Goal: Task Accomplishment & Management: Complete application form

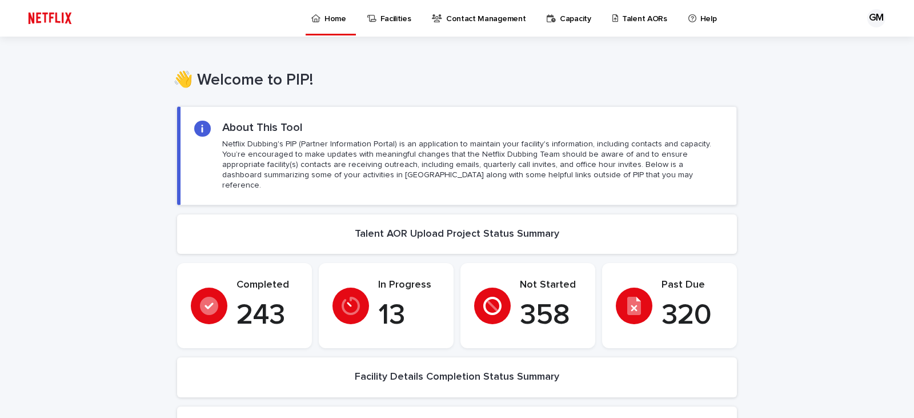
click at [641, 10] on p "Talent AORs" at bounding box center [644, 12] width 45 height 24
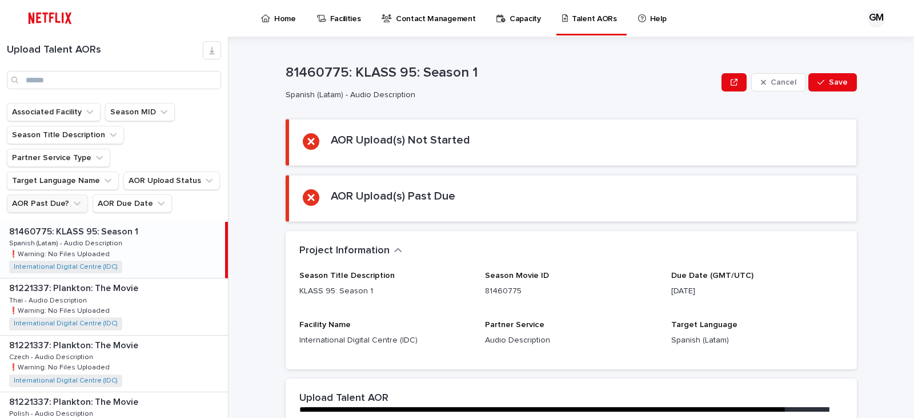
click at [75, 198] on icon "AOR Past Due?" at bounding box center [76, 203] width 11 height 11
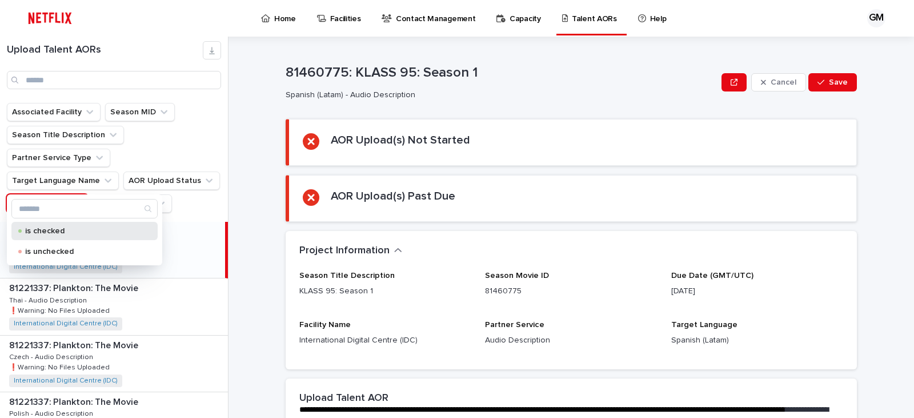
click at [57, 227] on p "is checked" at bounding box center [82, 231] width 114 height 8
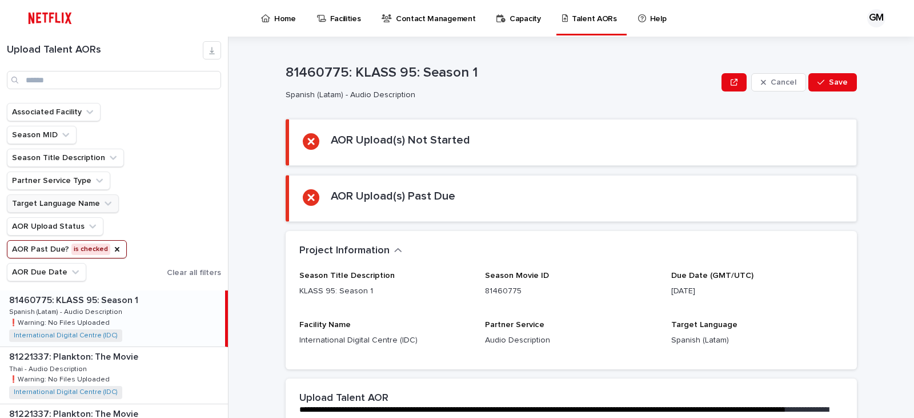
click at [74, 206] on button "Target Language Name" at bounding box center [63, 203] width 112 height 18
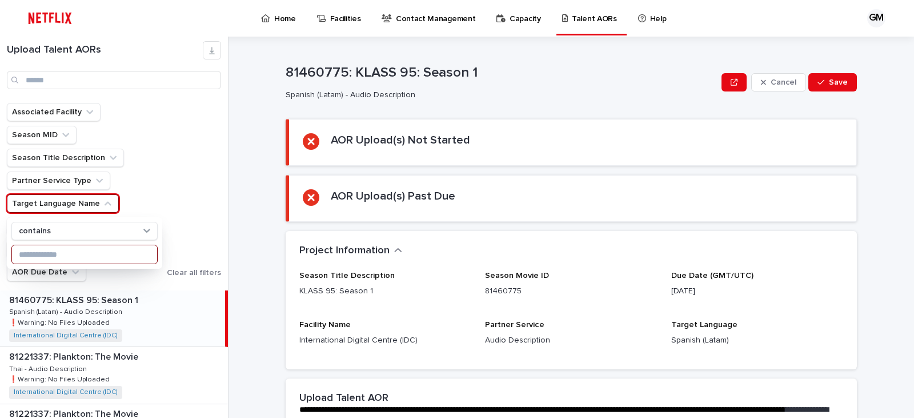
click at [58, 251] on input at bounding box center [84, 254] width 145 height 18
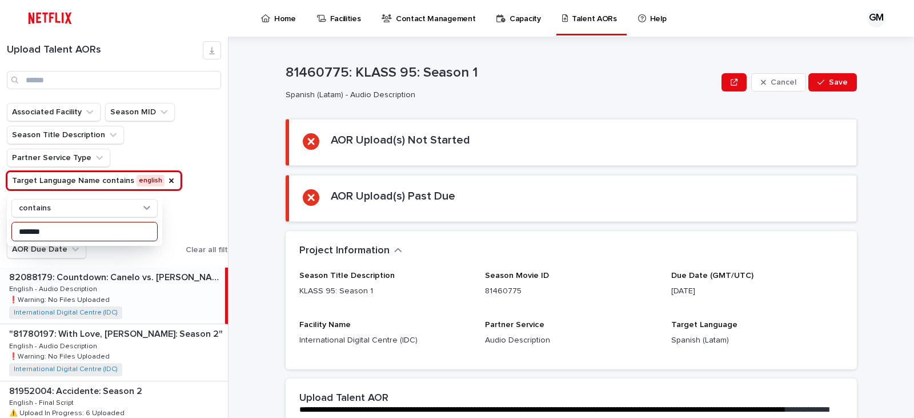
type input "*******"
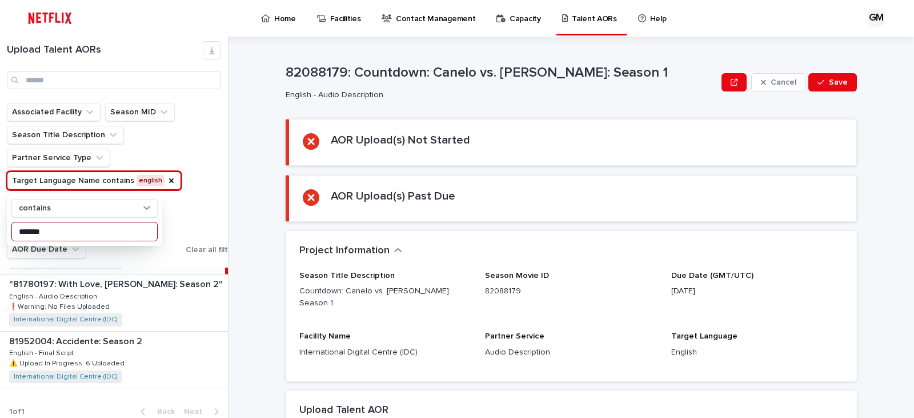
scroll to position [55, 0]
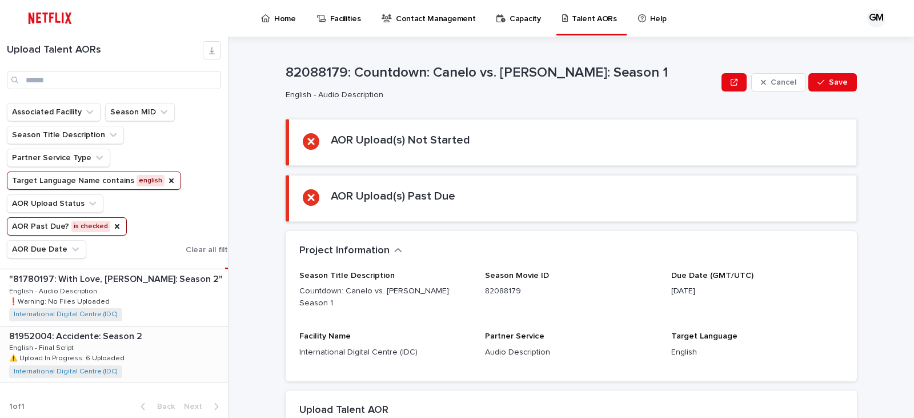
click at [142, 335] on p at bounding box center [116, 336] width 214 height 11
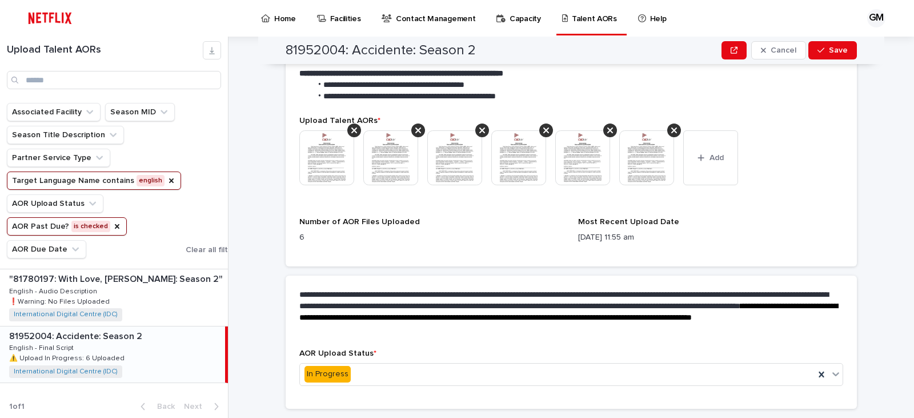
scroll to position [424, 0]
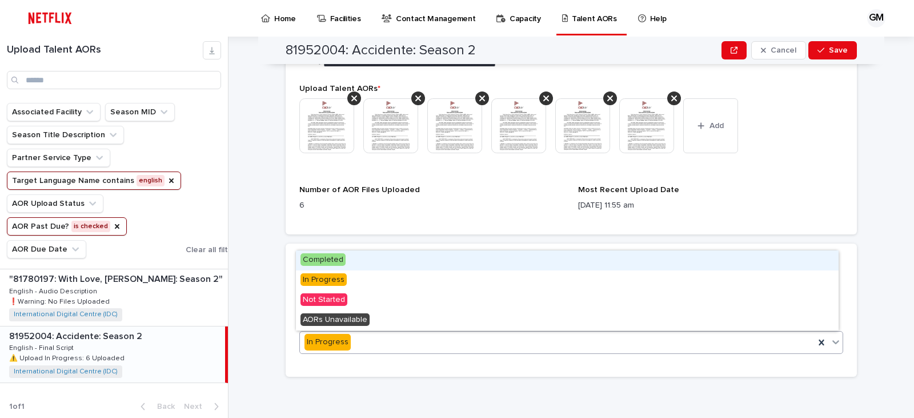
click at [834, 348] on div at bounding box center [836, 341] width 14 height 21
click at [452, 263] on div "Completed" at bounding box center [567, 260] width 543 height 20
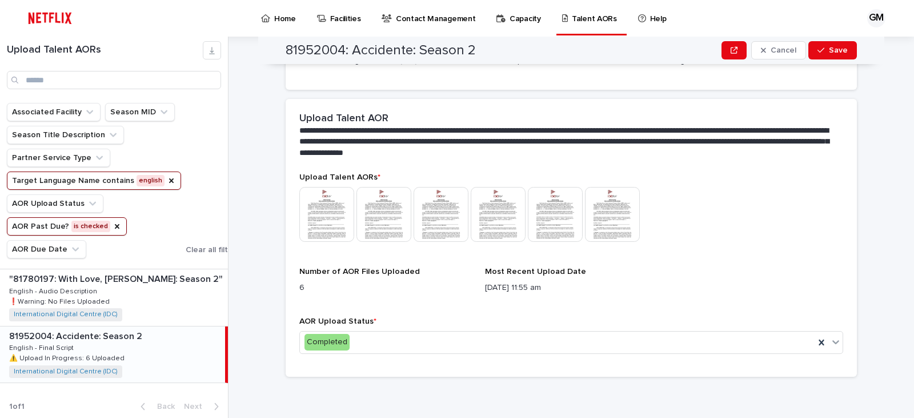
scroll to position [290, 0]
click at [831, 50] on span "Save" at bounding box center [838, 50] width 19 height 8
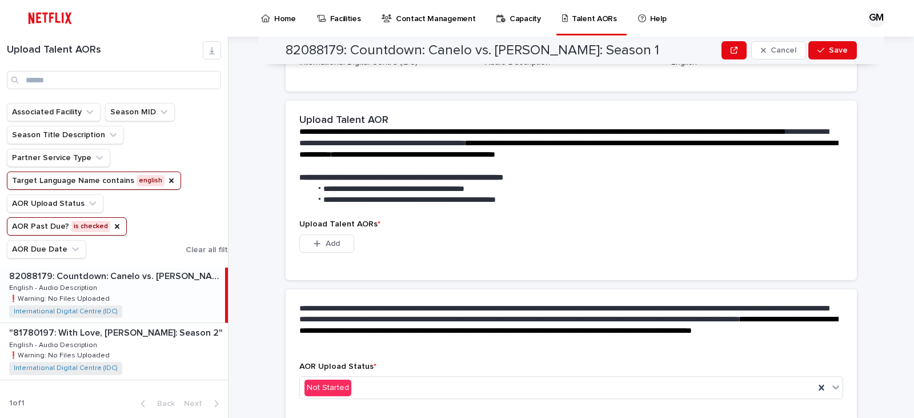
scroll to position [1, 0]
click at [168, 344] on div ""81780197: With Love, [PERSON_NAME]: Season 2" "81780197: With Love, [PERSON_NA…" at bounding box center [114, 351] width 228 height 56
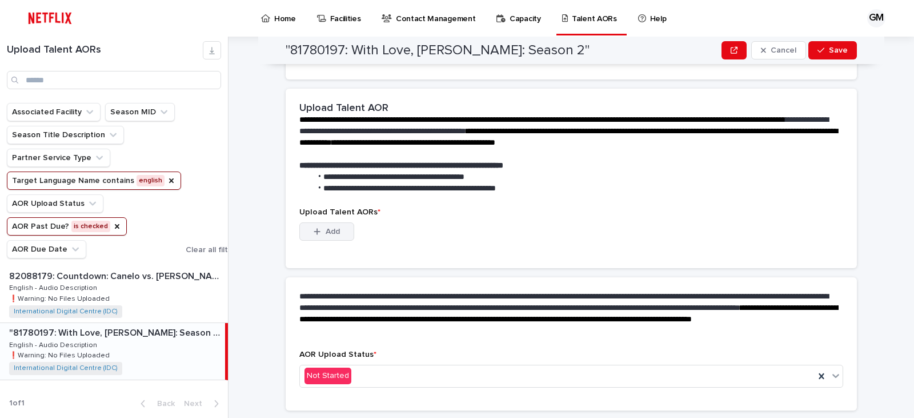
click at [328, 233] on span "Add" at bounding box center [333, 231] width 14 height 8
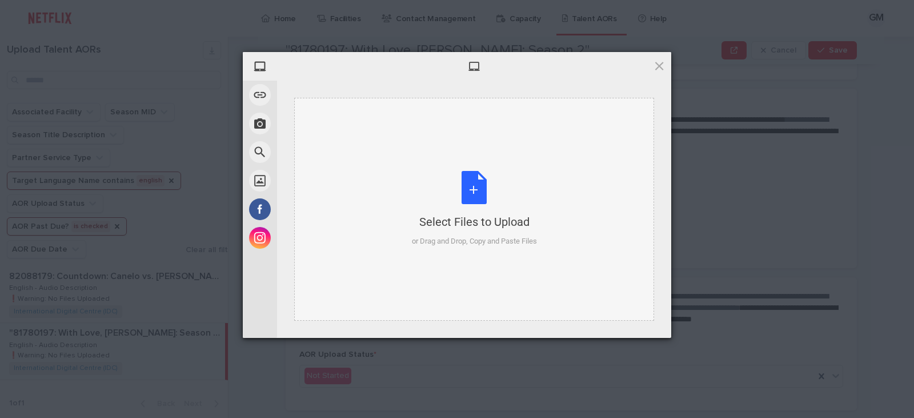
click at [520, 200] on div "Select Files to Upload or Drag and Drop, Copy and Paste Files" at bounding box center [474, 209] width 125 height 76
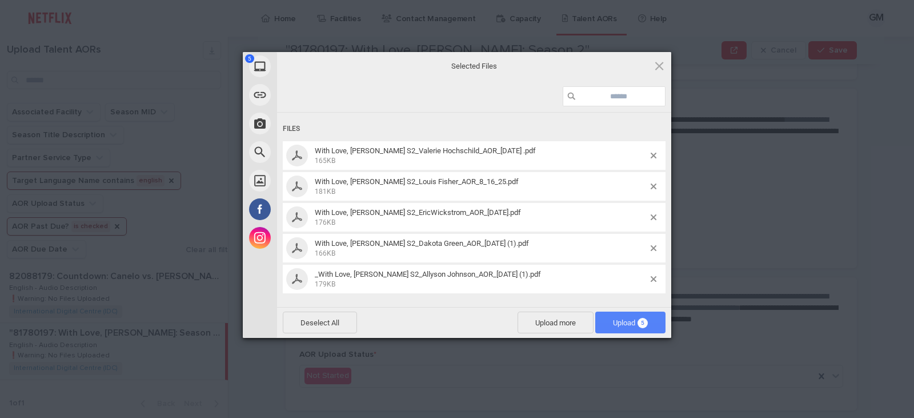
click at [639, 326] on span "5" at bounding box center [642, 323] width 10 height 10
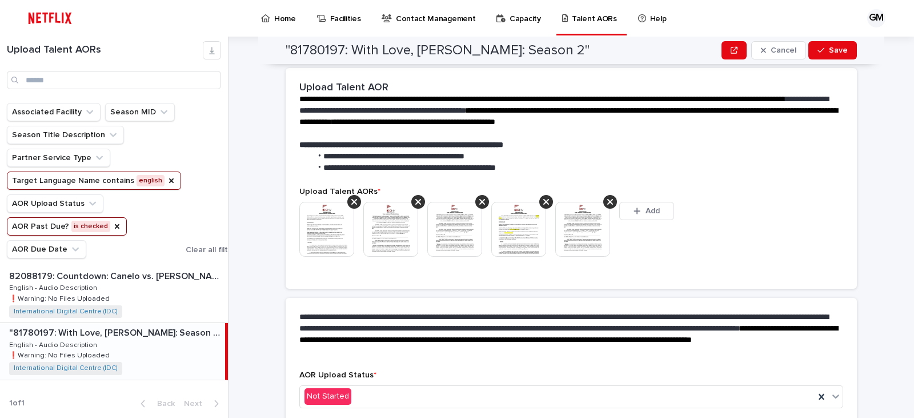
scroll to position [282, 0]
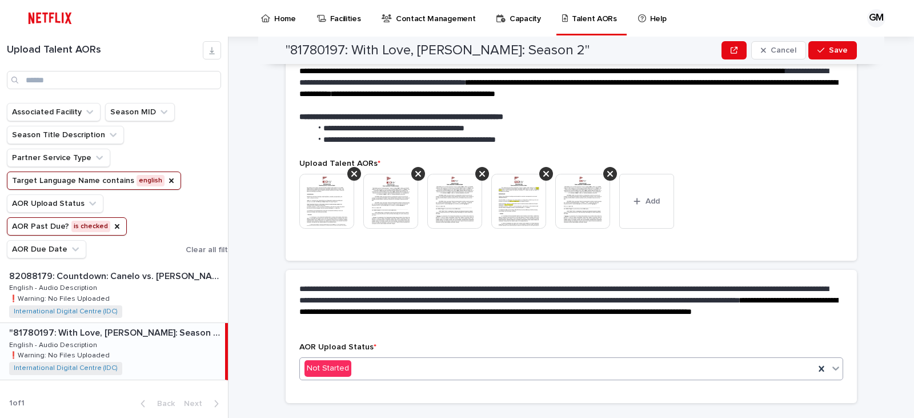
click at [830, 363] on icon at bounding box center [835, 367] width 11 height 11
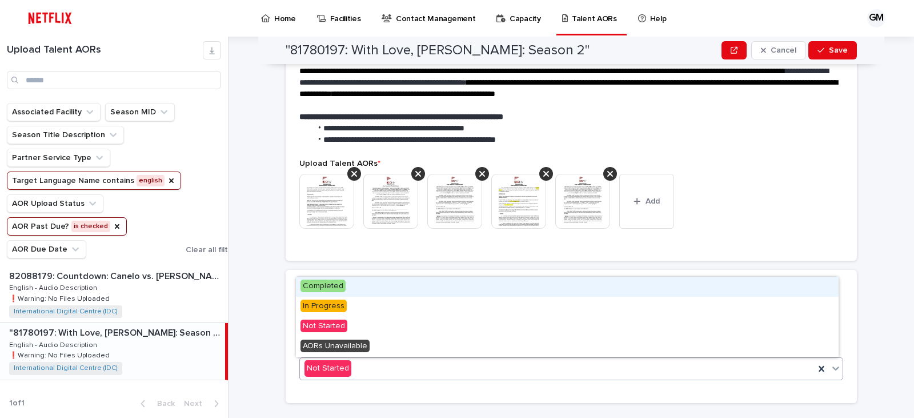
click at [483, 291] on div "Completed" at bounding box center [567, 286] width 543 height 20
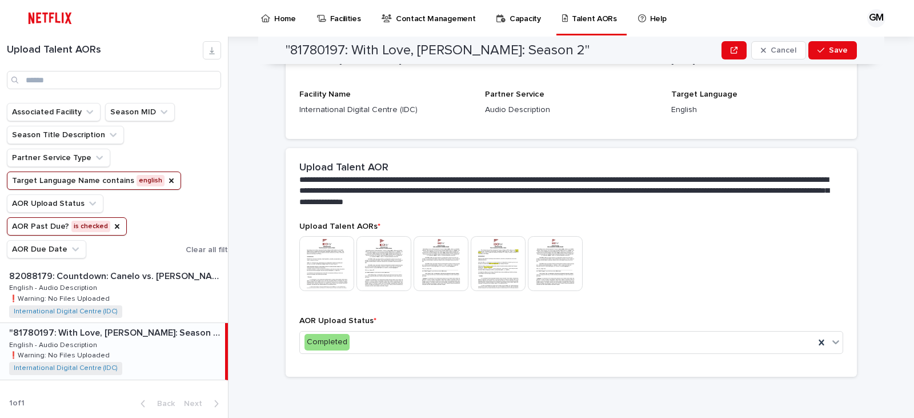
scroll to position [240, 0]
click at [832, 51] on span "Save" at bounding box center [838, 50] width 19 height 8
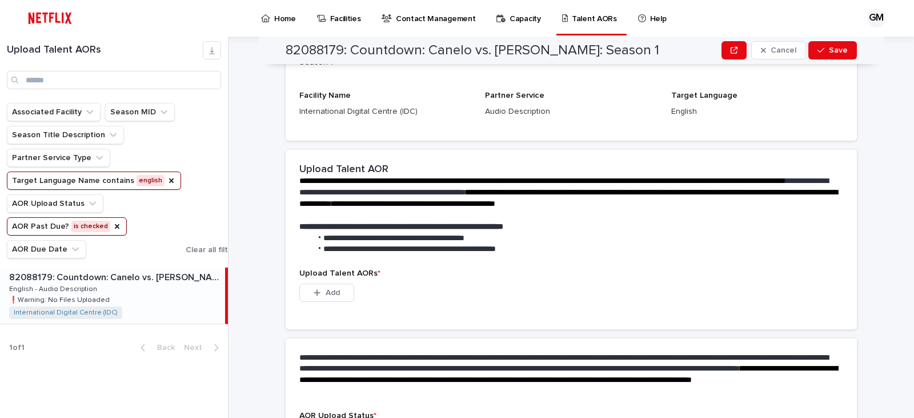
scroll to position [0, 0]
